Goal: Transaction & Acquisition: Purchase product/service

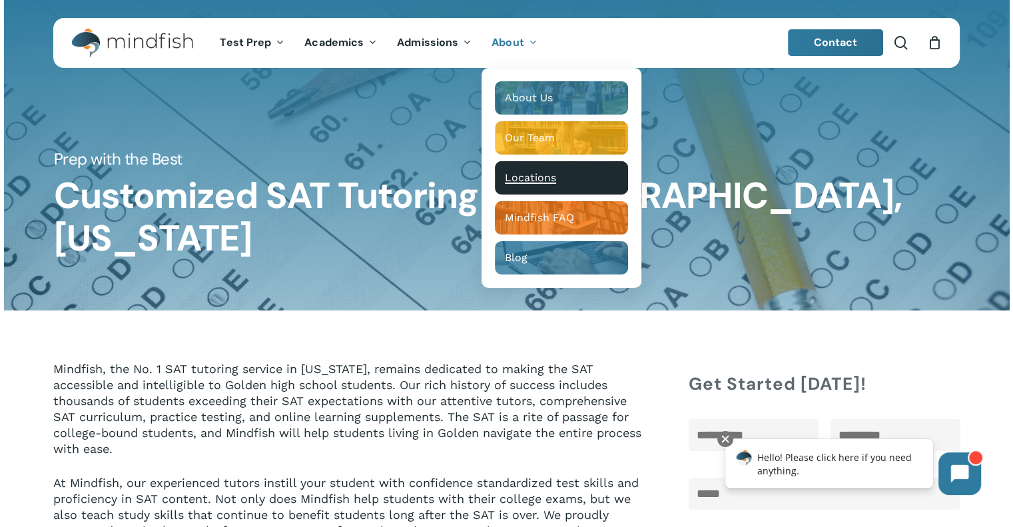
click at [528, 169] on div "Main Menu" at bounding box center [561, 177] width 133 height 33
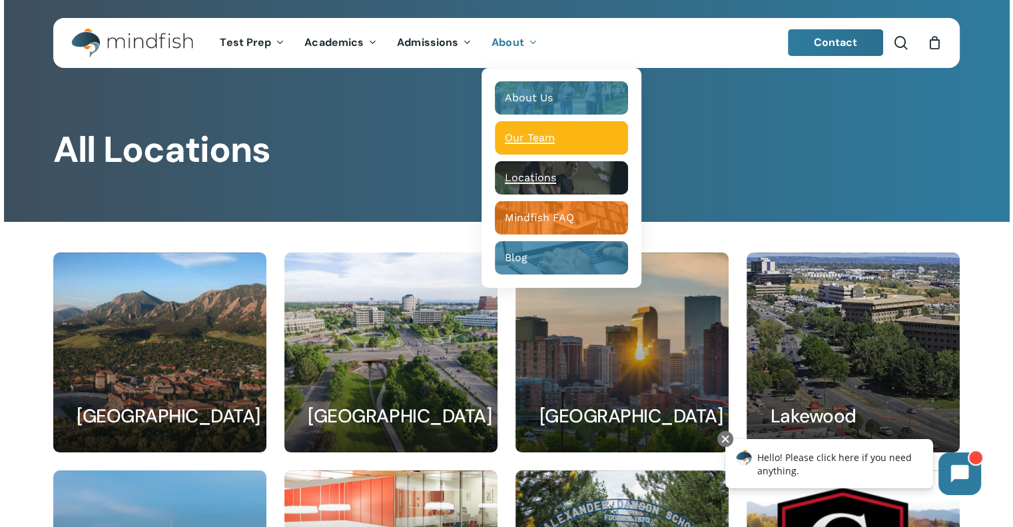
click at [526, 128] on div "Main Menu" at bounding box center [561, 137] width 133 height 33
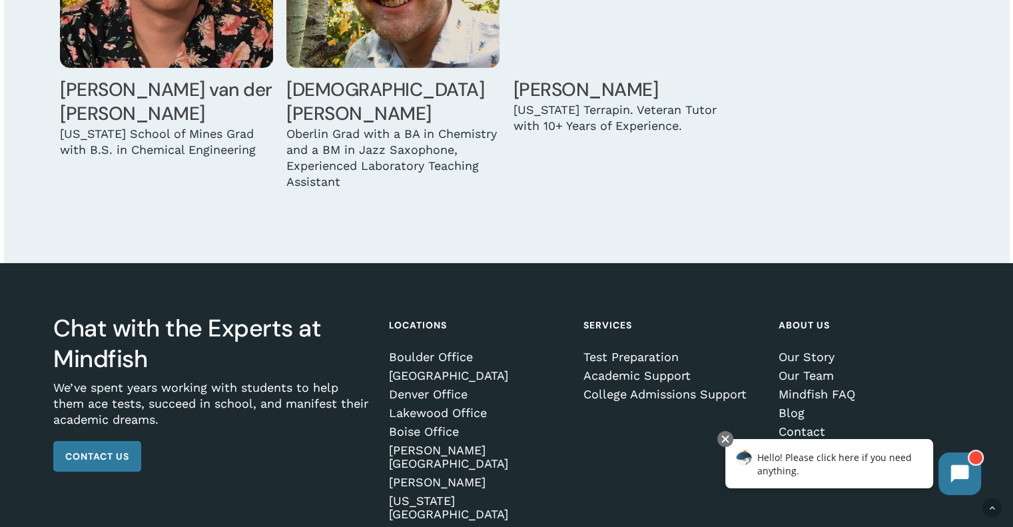
scroll to position [4497, 0]
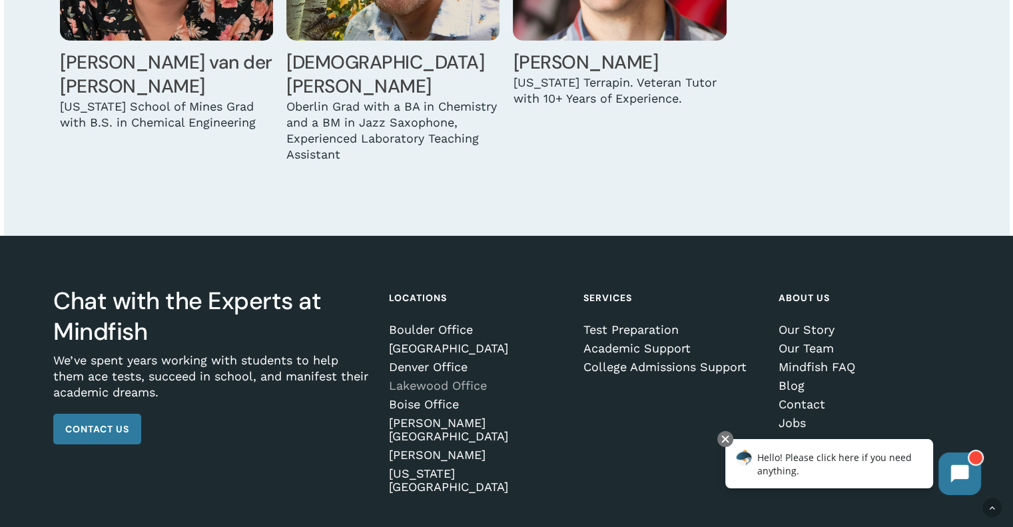
click at [440, 379] on link "Lakewood Office" at bounding box center [477, 385] width 177 height 13
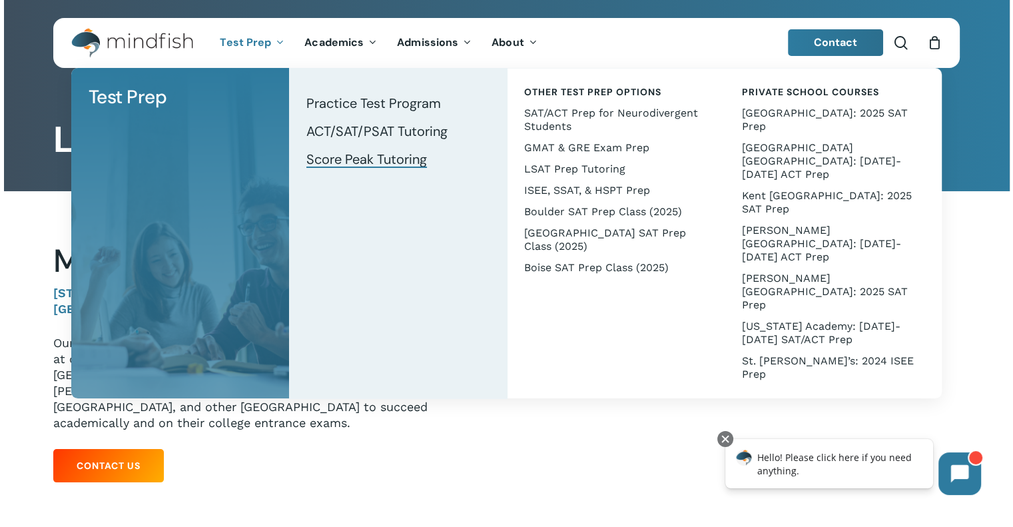
click at [328, 161] on span "Score Peak Tutoring" at bounding box center [366, 159] width 121 height 17
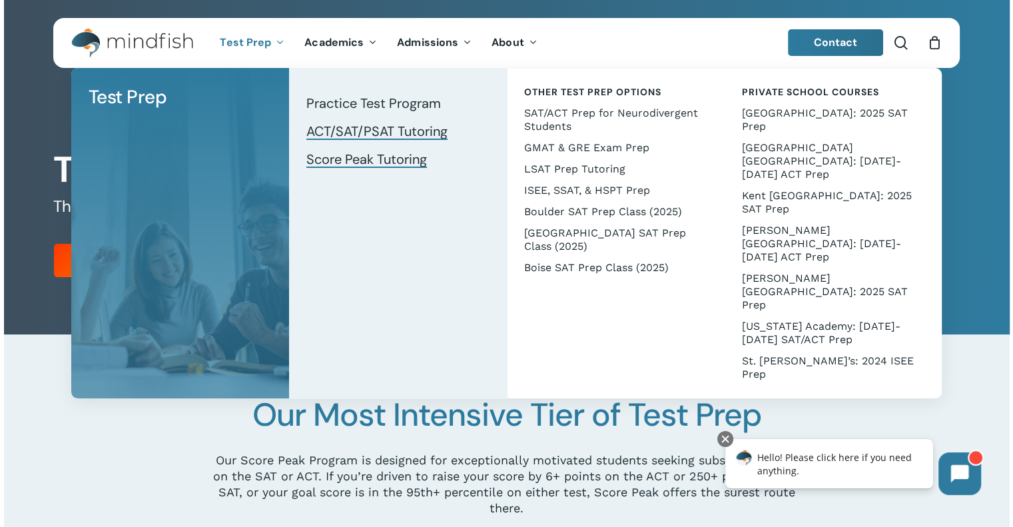
click at [320, 125] on span "ACT/SAT/PSAT Tutoring" at bounding box center [376, 131] width 141 height 17
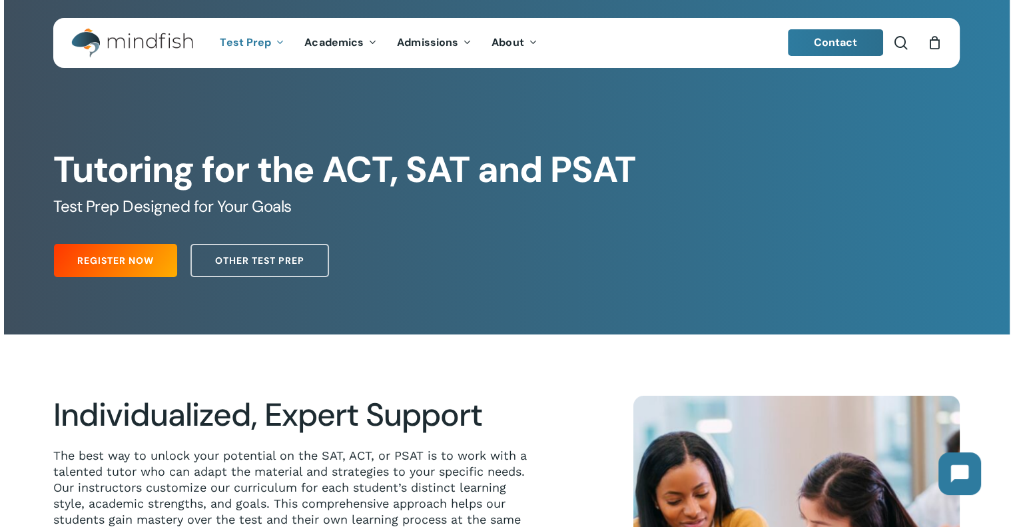
scroll to position [310, 0]
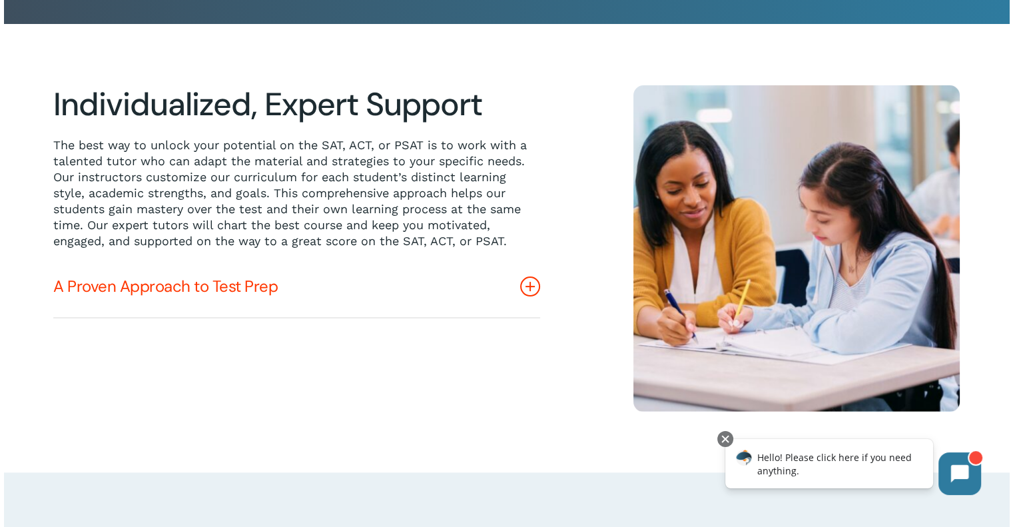
click at [534, 289] on icon at bounding box center [530, 286] width 20 height 20
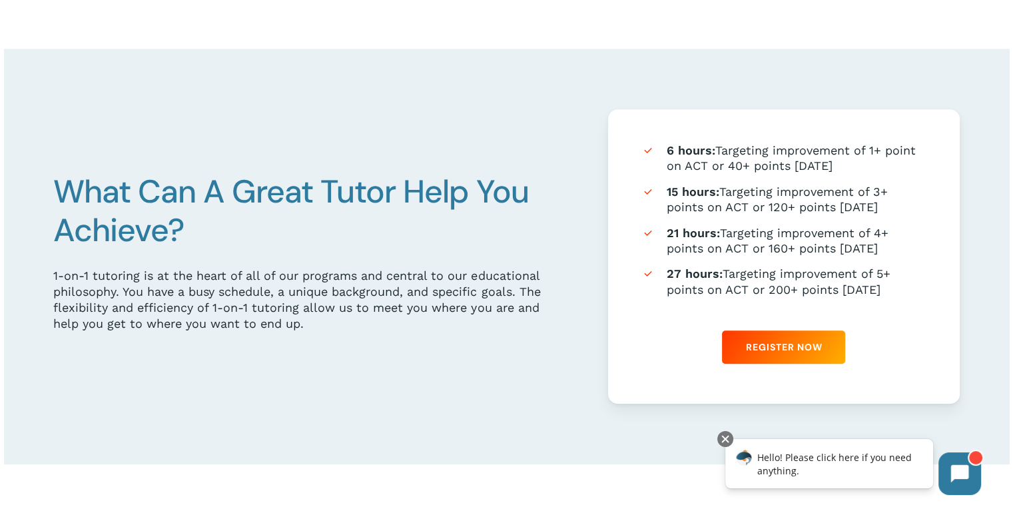
scroll to position [775, 0]
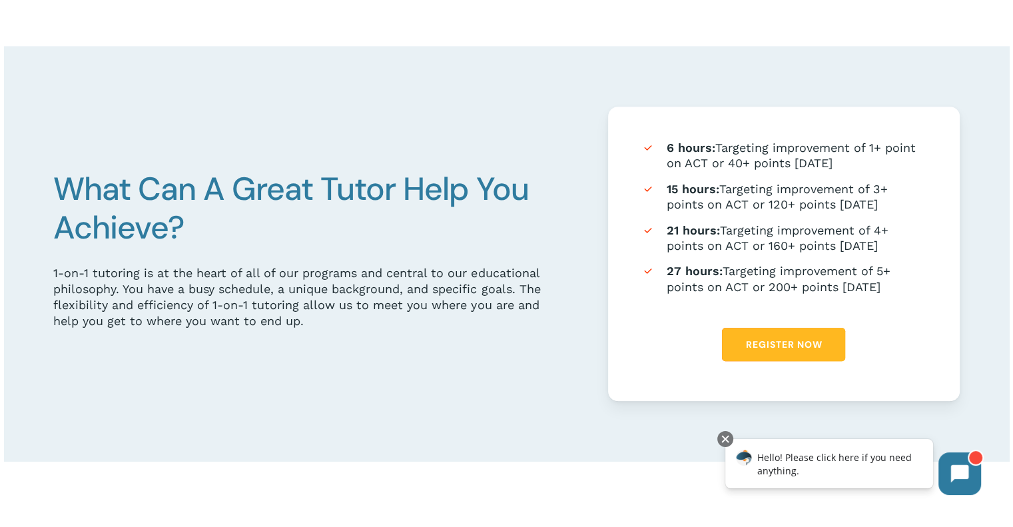
click at [799, 345] on span "Register Now" at bounding box center [783, 344] width 77 height 13
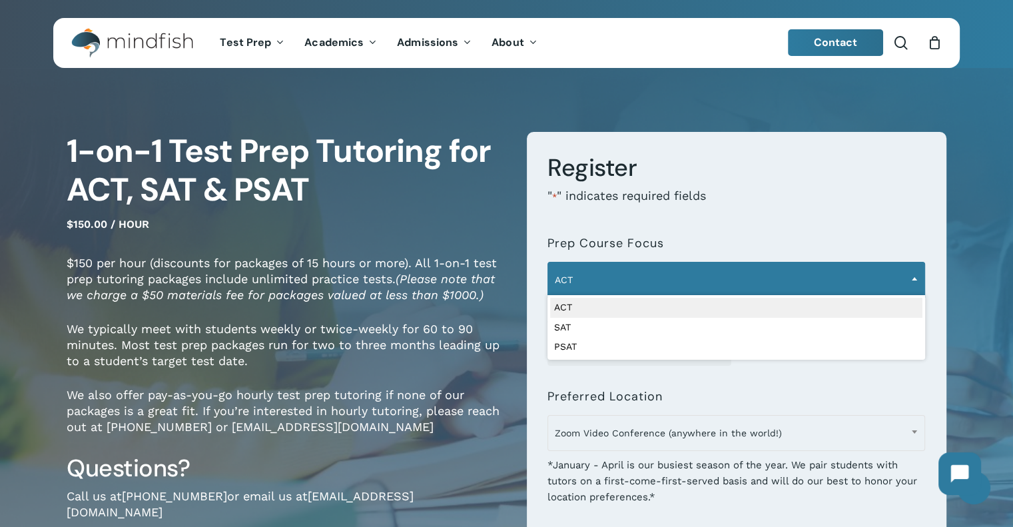
click at [616, 281] on span "ACT" at bounding box center [736, 280] width 376 height 28
select select "***"
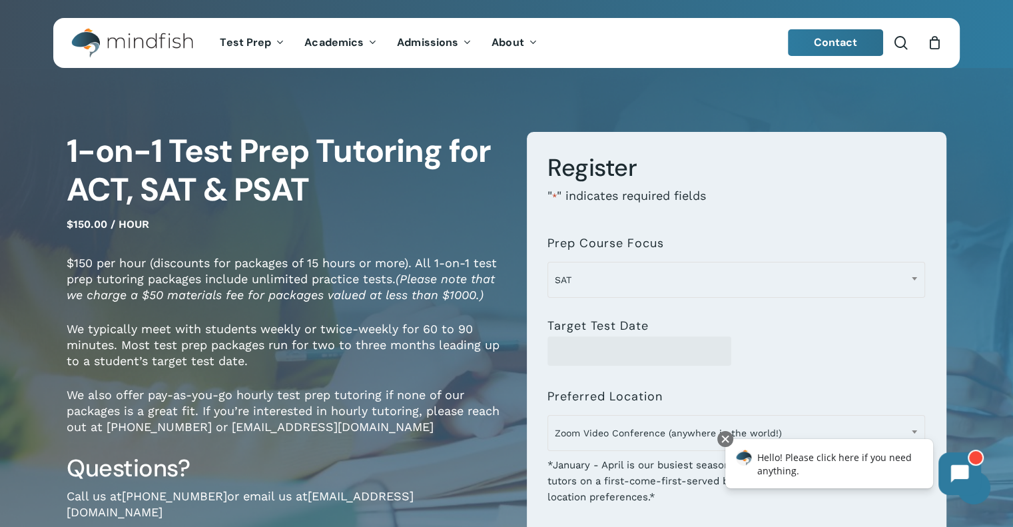
scroll to position [310, 0]
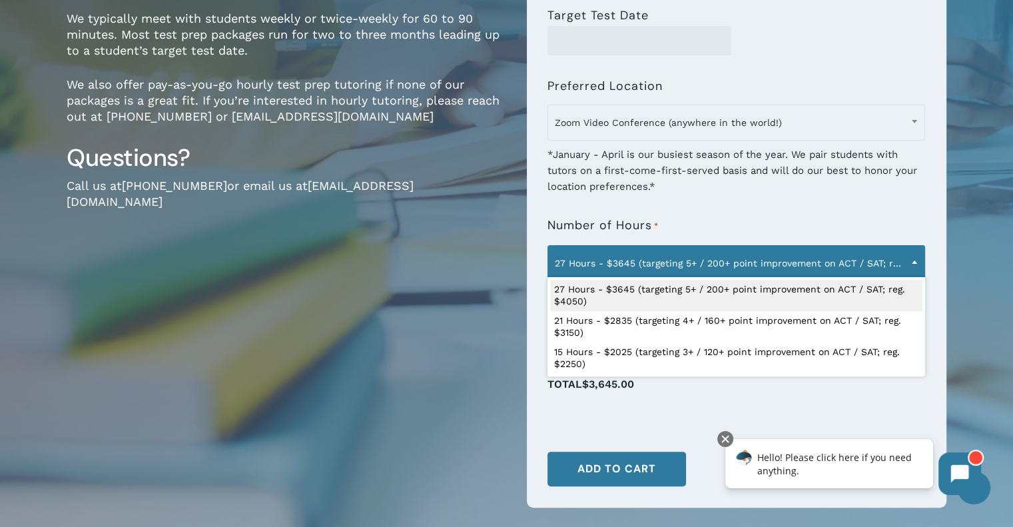
click at [677, 270] on span "27 Hours - $3645 (targeting 5+ / 200+ point improvement on ACT / SAT; reg. $405…" at bounding box center [736, 263] width 376 height 28
